Goal: Complete application form

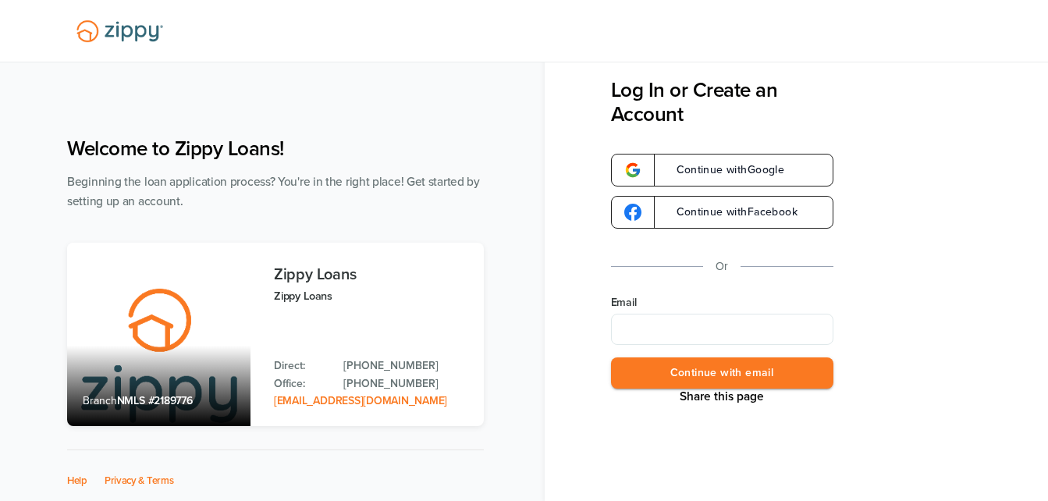
click at [671, 328] on input "Email" at bounding box center [722, 329] width 222 height 31
type input "**********"
click at [679, 371] on button "Continue with email" at bounding box center [722, 374] width 222 height 32
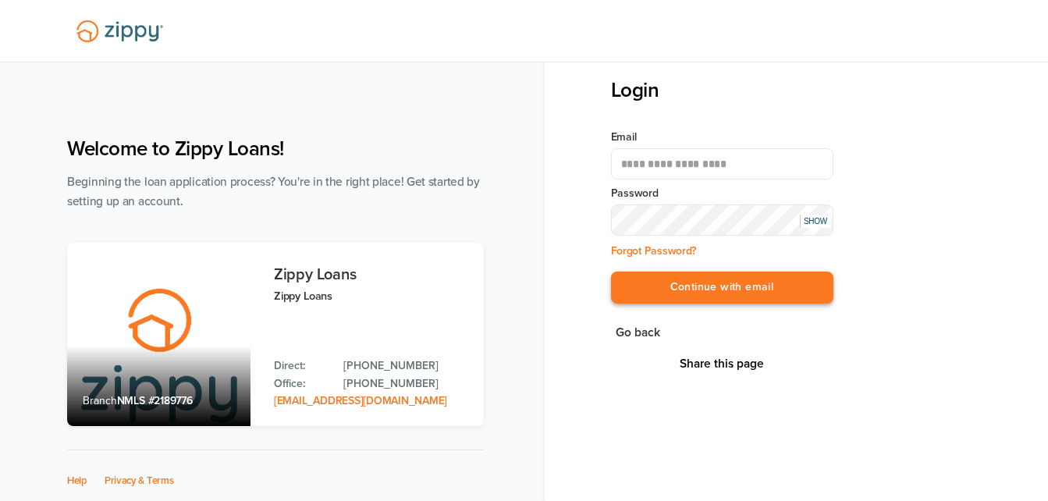
click at [666, 287] on button "Continue with email" at bounding box center [722, 288] width 222 height 32
